Goal: Transaction & Acquisition: Book appointment/travel/reservation

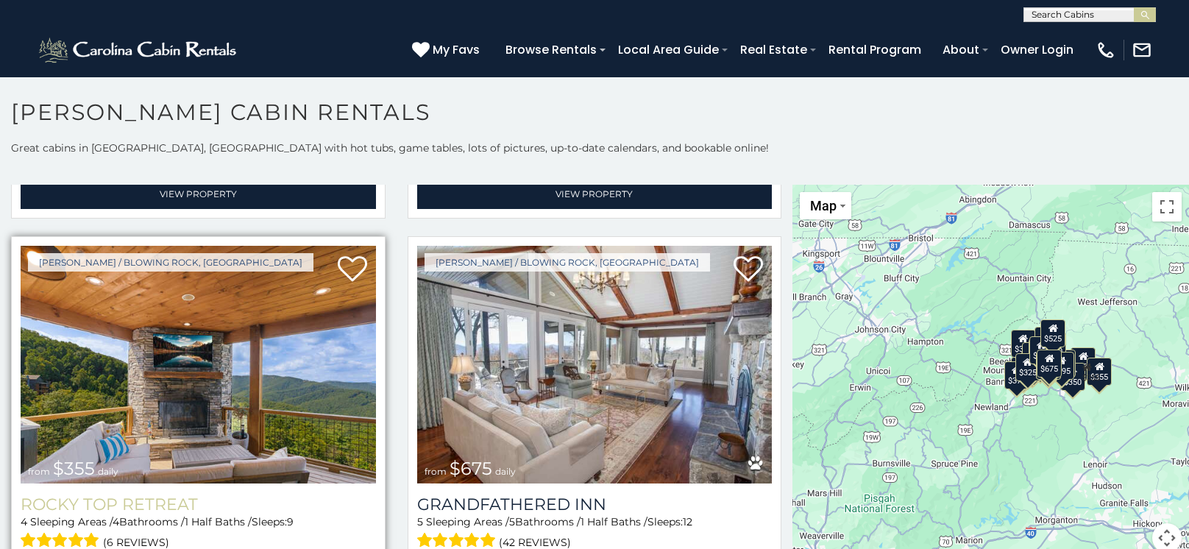
scroll to position [809, 0]
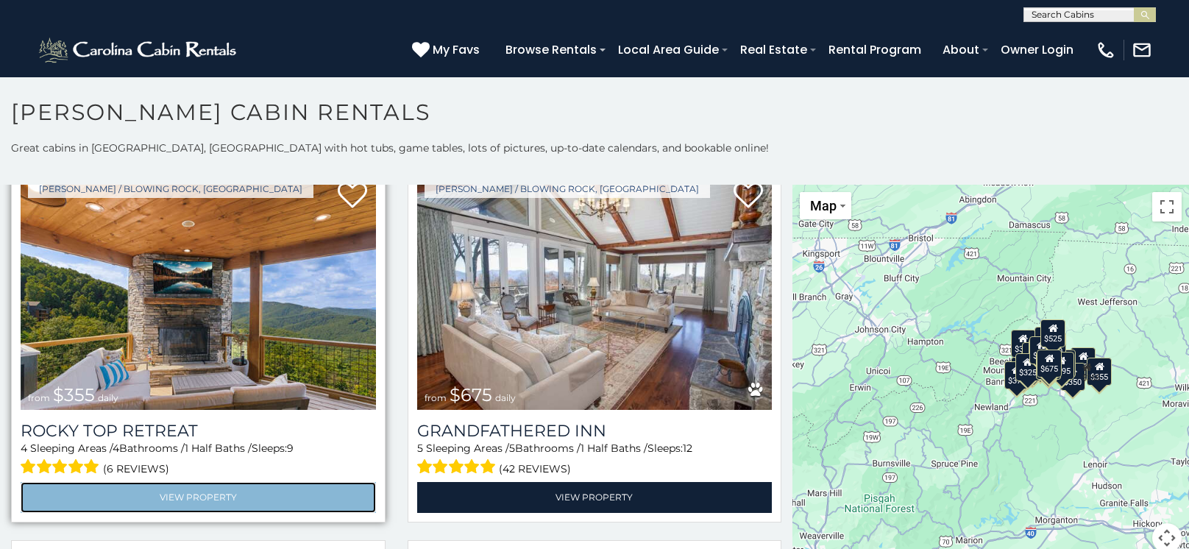
click at [188, 488] on link "View Property" at bounding box center [198, 497] width 355 height 30
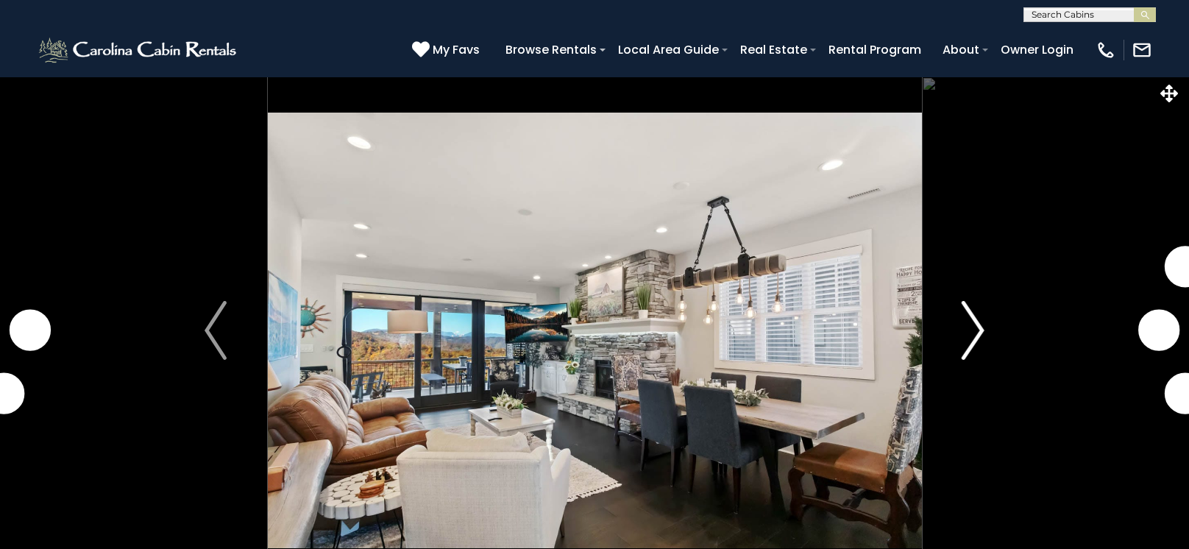
click at [982, 330] on img "Next" at bounding box center [973, 330] width 22 height 59
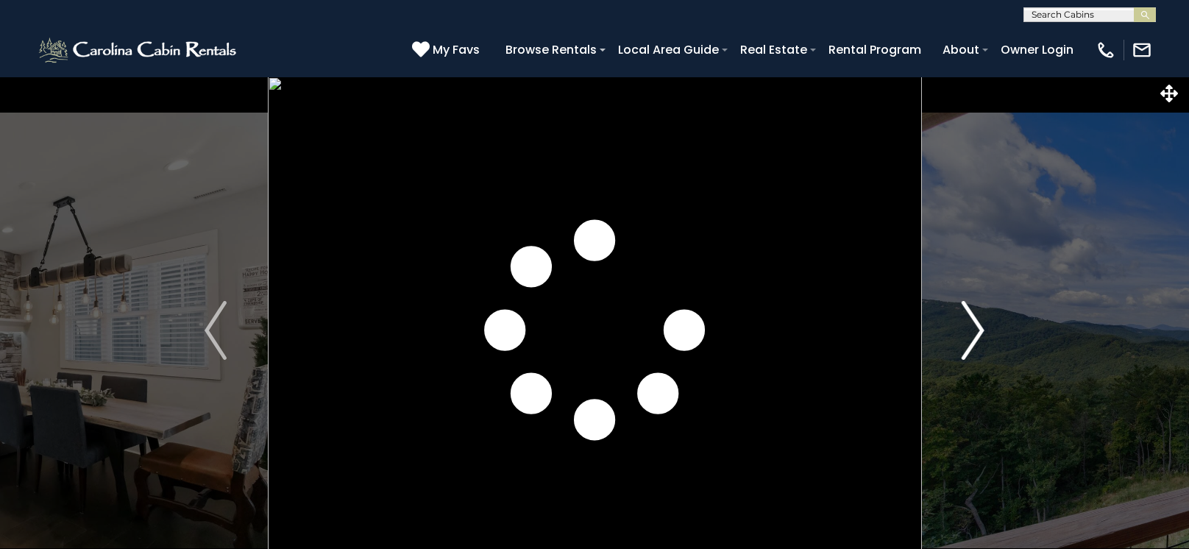
click at [980, 329] on img "Next" at bounding box center [973, 330] width 22 height 59
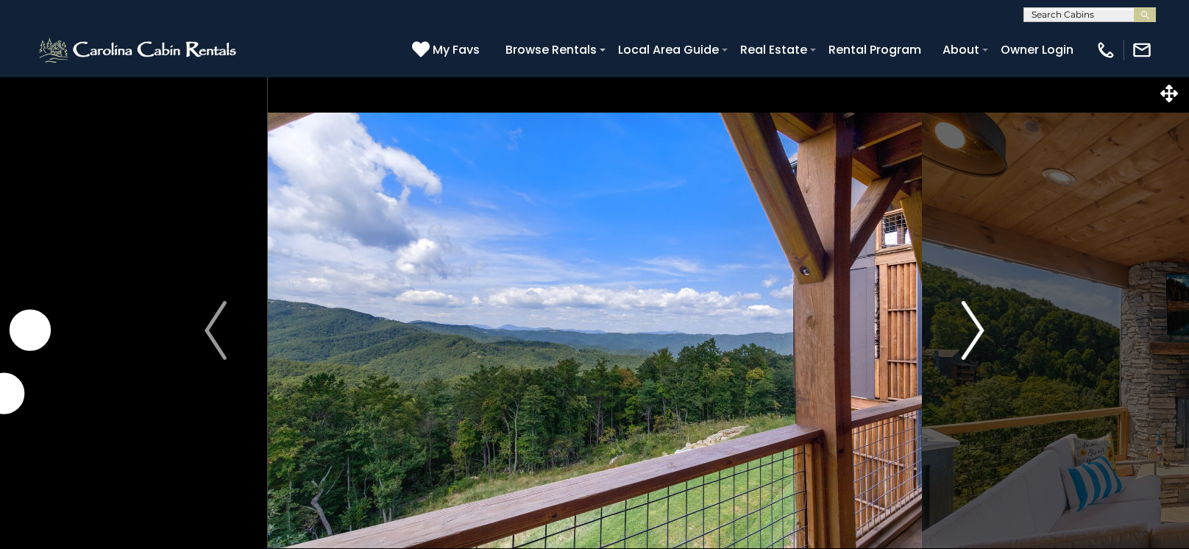
click at [978, 327] on img "Next" at bounding box center [973, 330] width 22 height 59
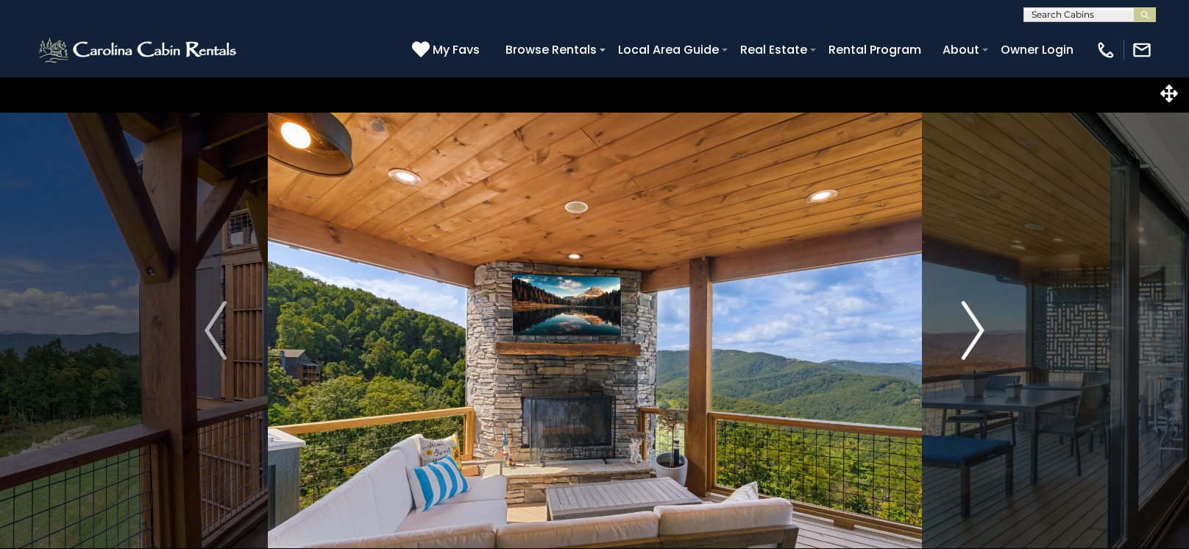
click at [978, 327] on img "Next" at bounding box center [973, 330] width 22 height 59
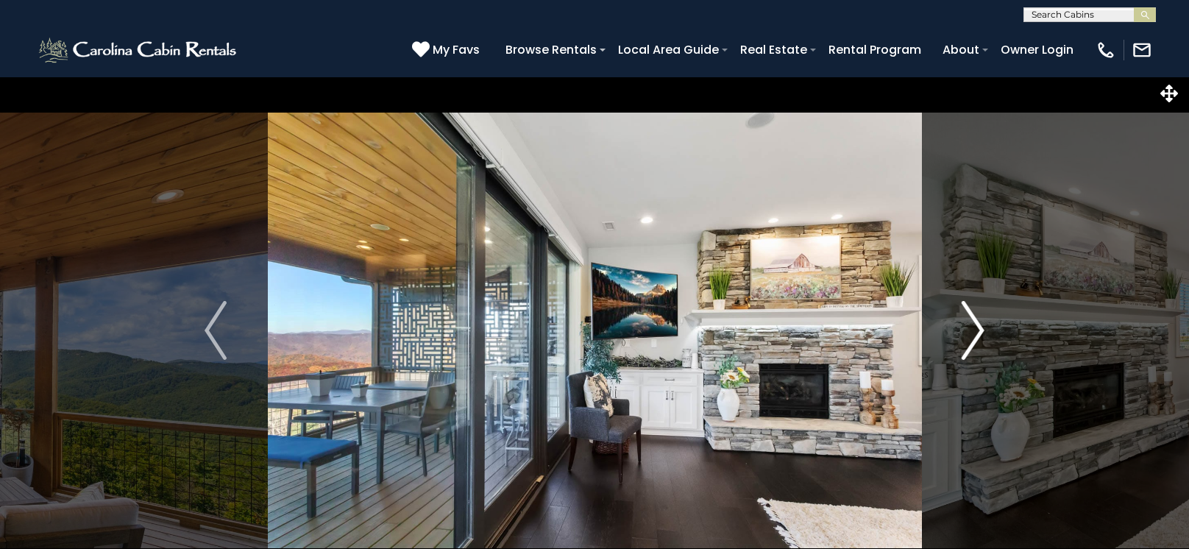
click at [978, 327] on img "Next" at bounding box center [973, 330] width 22 height 59
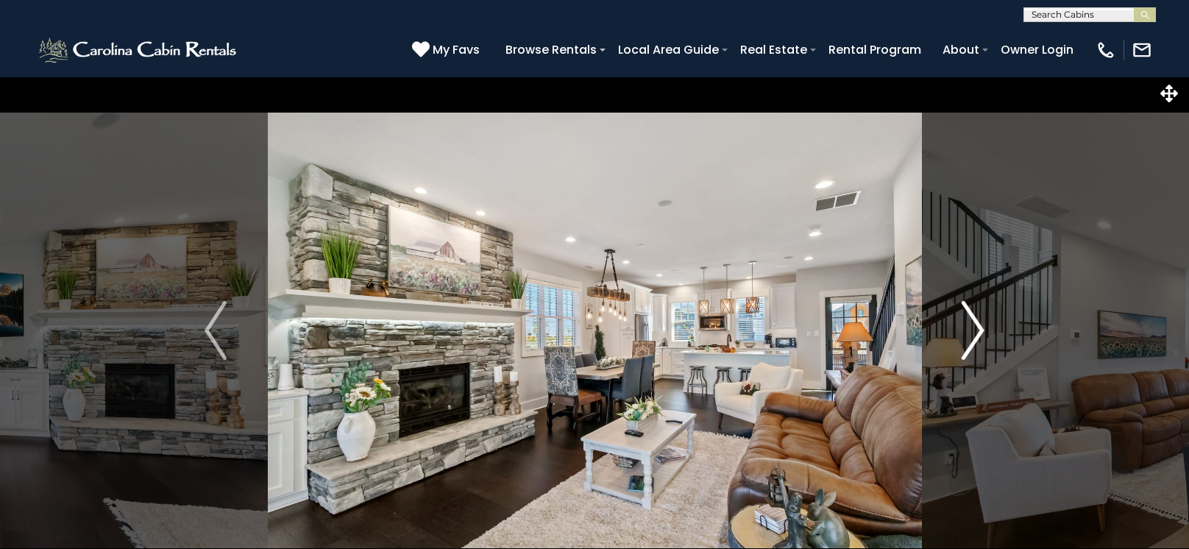
click at [978, 327] on img "Next" at bounding box center [973, 330] width 22 height 59
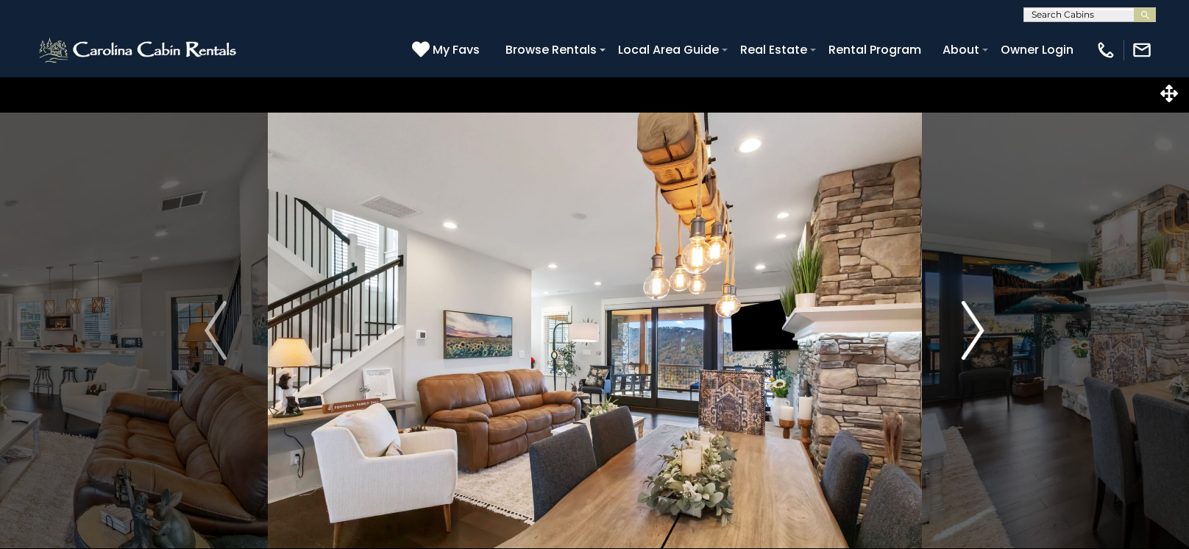
click at [978, 327] on img "Next" at bounding box center [973, 330] width 22 height 59
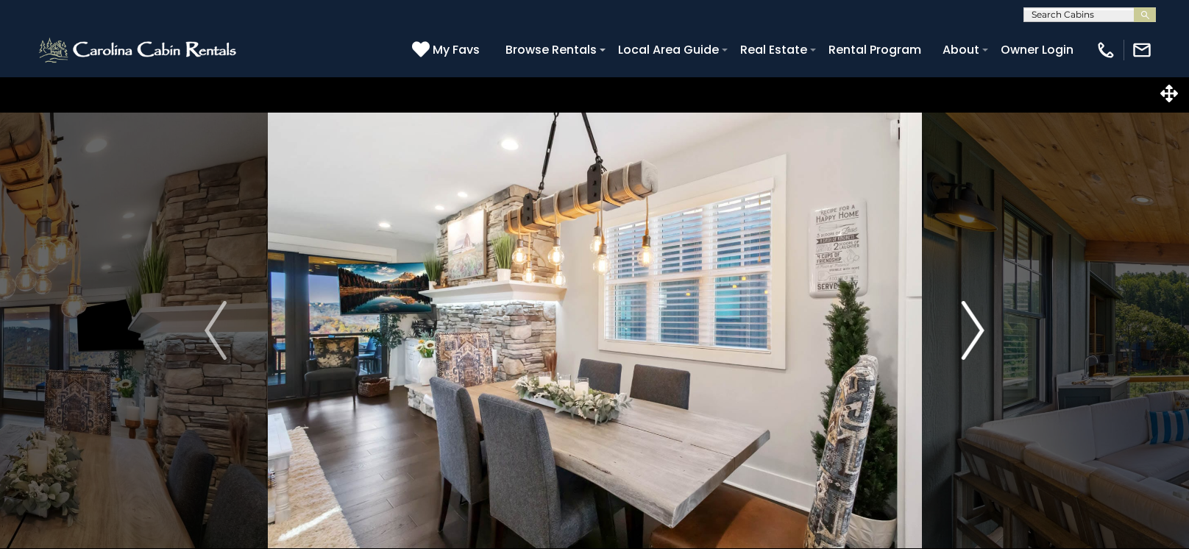
click at [978, 332] on img "Next" at bounding box center [973, 330] width 22 height 59
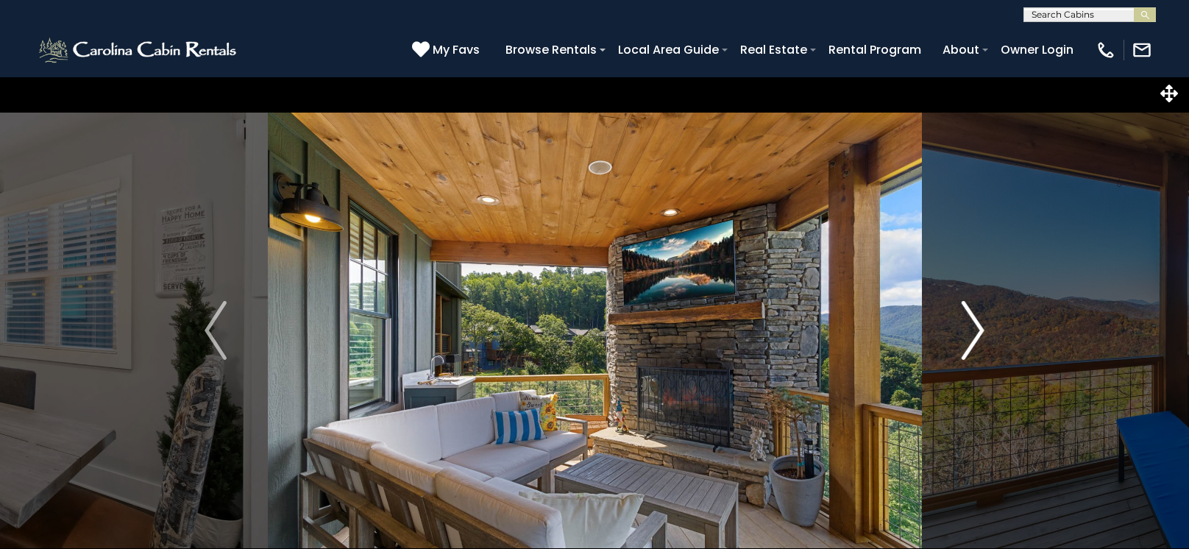
click at [978, 332] on img "Next" at bounding box center [973, 330] width 22 height 59
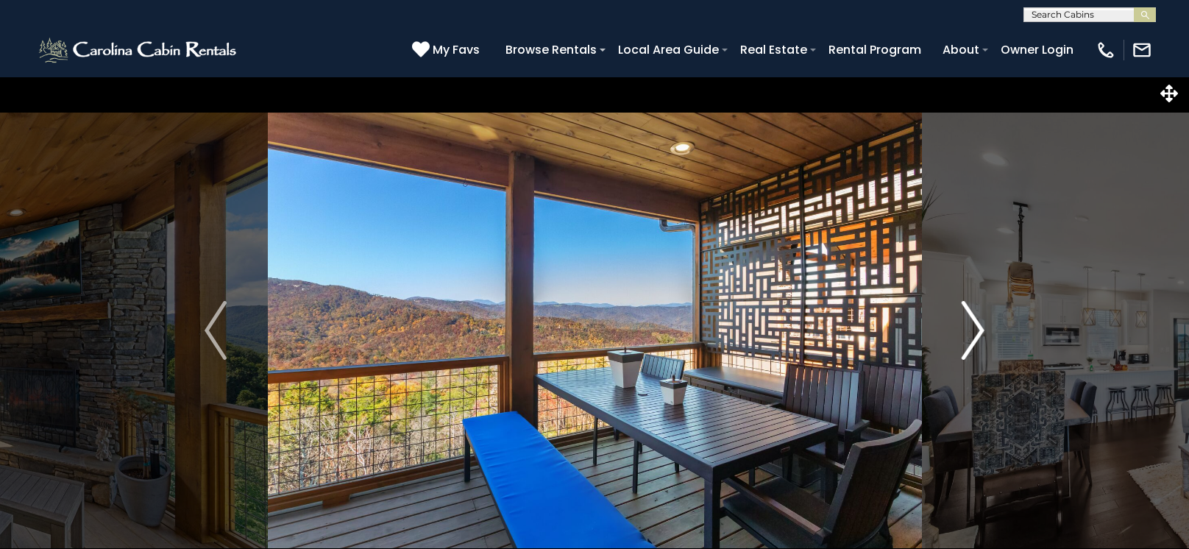
click at [978, 332] on img "Next" at bounding box center [973, 330] width 22 height 59
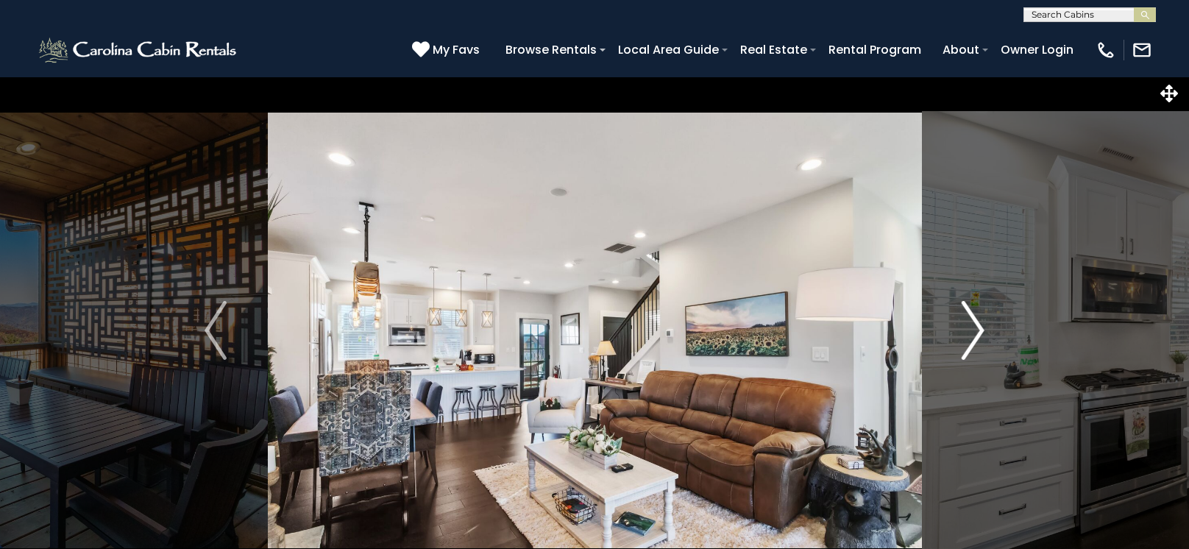
click at [978, 332] on img "Next" at bounding box center [973, 330] width 22 height 59
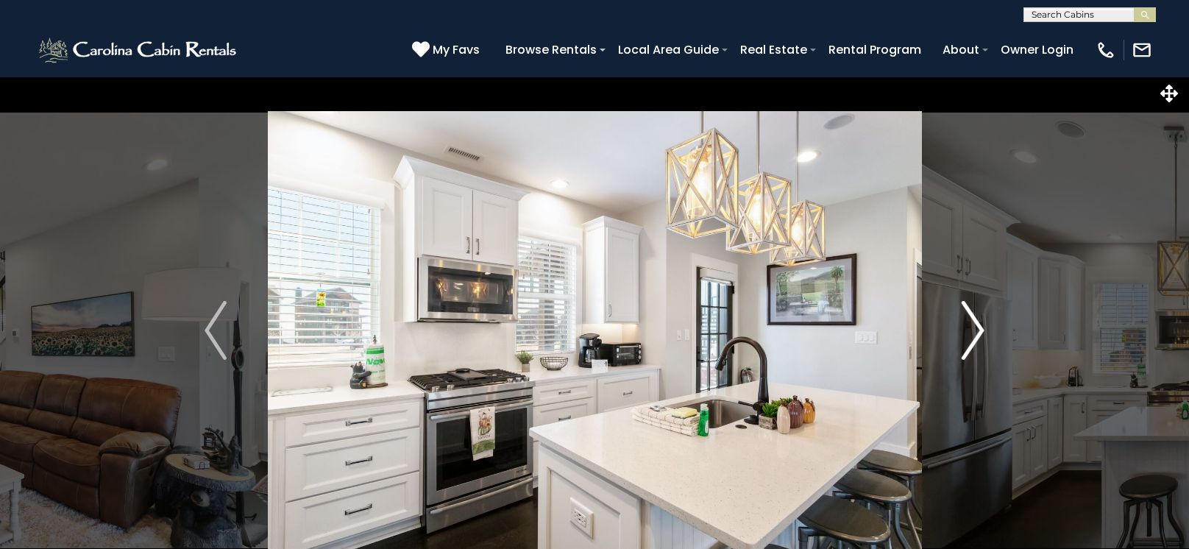
click at [978, 332] on img "Next" at bounding box center [973, 330] width 22 height 59
